Goal: Check status: Check status

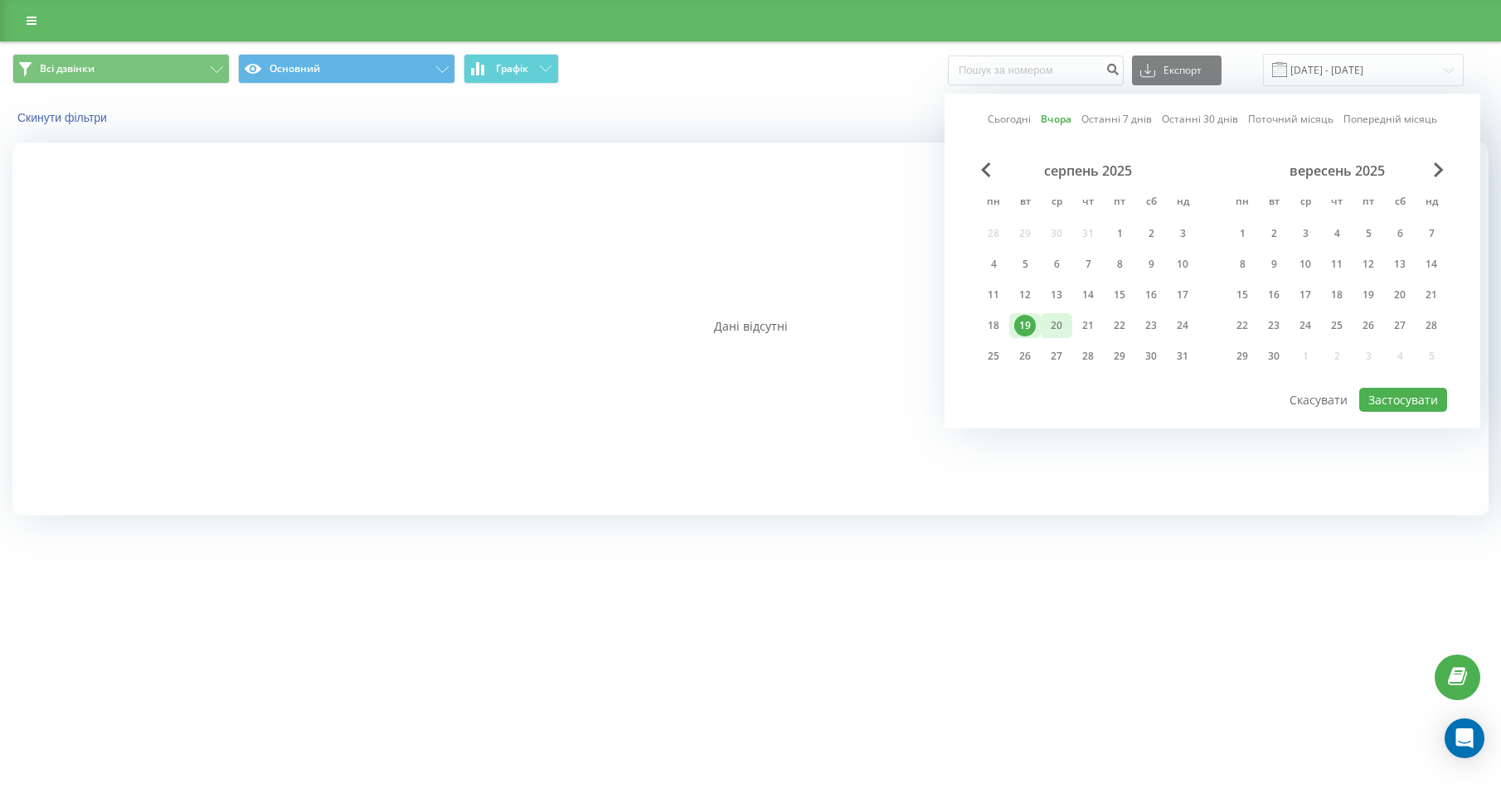
click at [1053, 335] on div "20" at bounding box center [1057, 326] width 22 height 22
click at [1386, 403] on button "Застосувати" at bounding box center [1402, 400] width 88 height 24
type input "[DATE] - [DATE]"
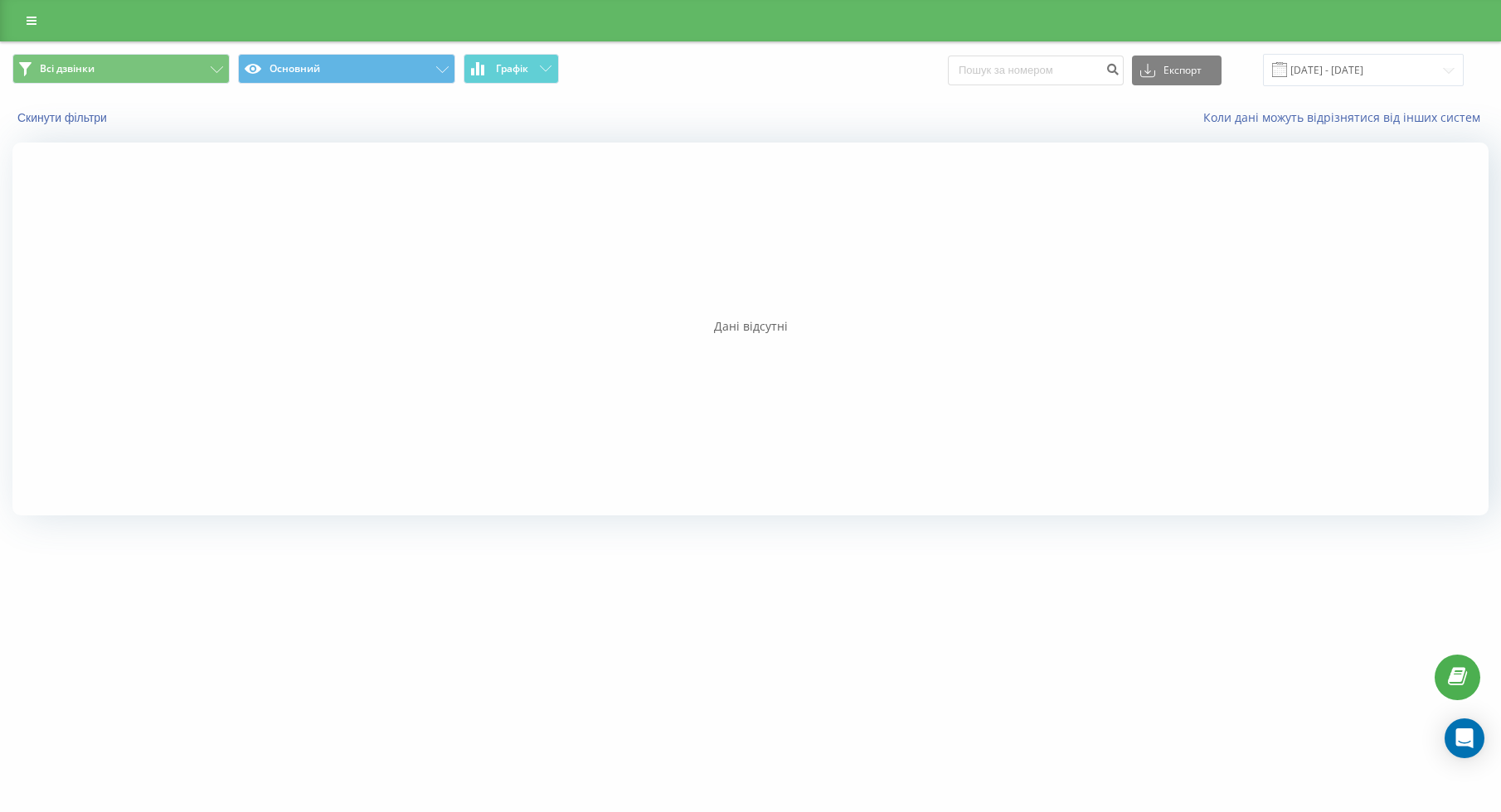
click at [1046, 153] on div at bounding box center [750, 328] width 1475 height 373
